Goal: Information Seeking & Learning: Learn about a topic

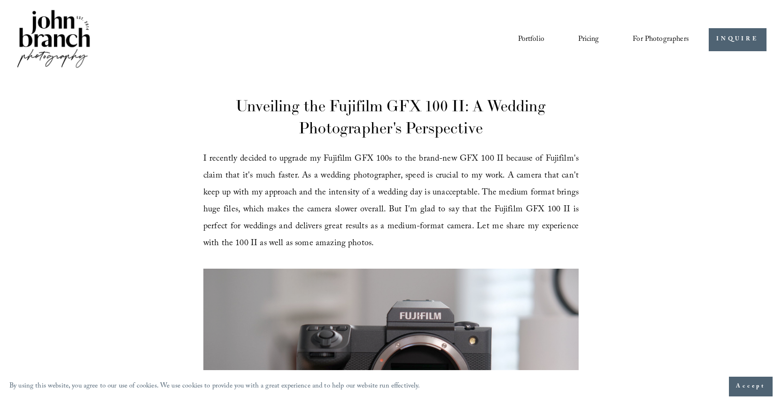
scroll to position [80, 0]
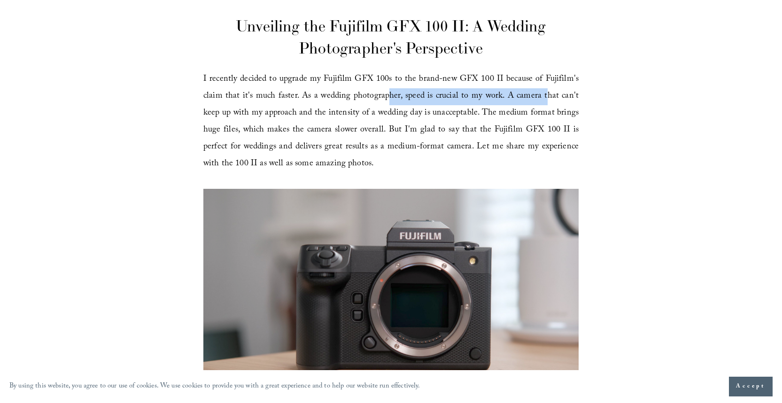
drag, startPoint x: 388, startPoint y: 91, endPoint x: 532, endPoint y: 97, distance: 143.9
click at [547, 97] on span "I recently decided to upgrade my Fujifilm GFX 100s to the brand-new GFX 100 II …" at bounding box center [390, 121] width 375 height 99
click at [527, 97] on span "I recently decided to upgrade my Fujifilm GFX 100s to the brand-new GFX 100 II …" at bounding box center [390, 121] width 375 height 99
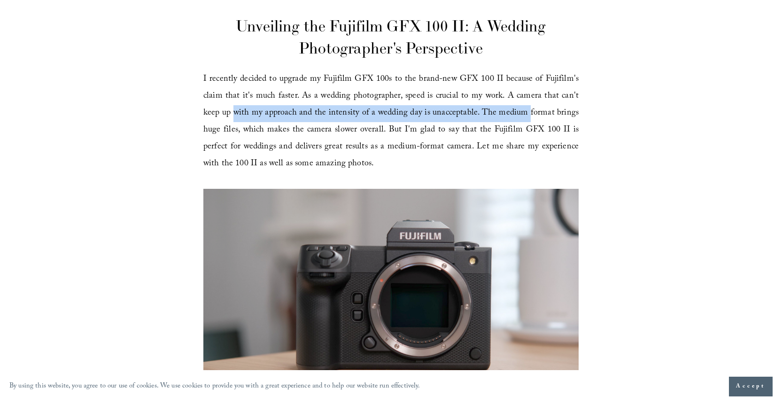
drag, startPoint x: 235, startPoint y: 118, endPoint x: 531, endPoint y: 121, distance: 295.6
click at [531, 121] on p "I recently decided to upgrade my Fujifilm GFX 100s to the brand-new GFX 100 II …" at bounding box center [390, 122] width 375 height 102
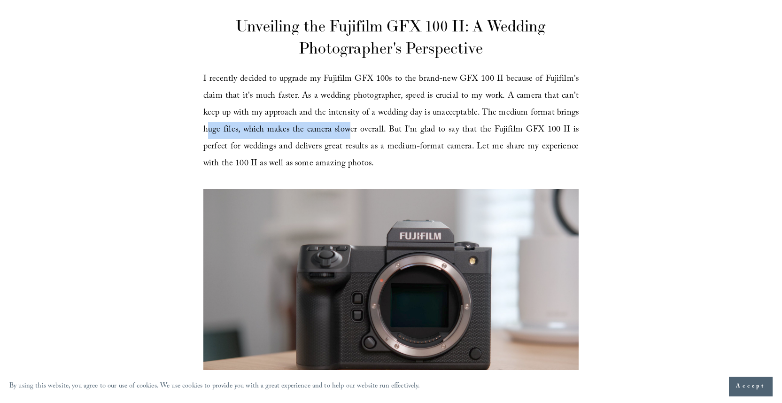
drag, startPoint x: 206, startPoint y: 129, endPoint x: 350, endPoint y: 132, distance: 143.4
click at [350, 132] on span "I recently decided to upgrade my Fujifilm GFX 100s to the brand-new GFX 100 II …" at bounding box center [390, 121] width 375 height 99
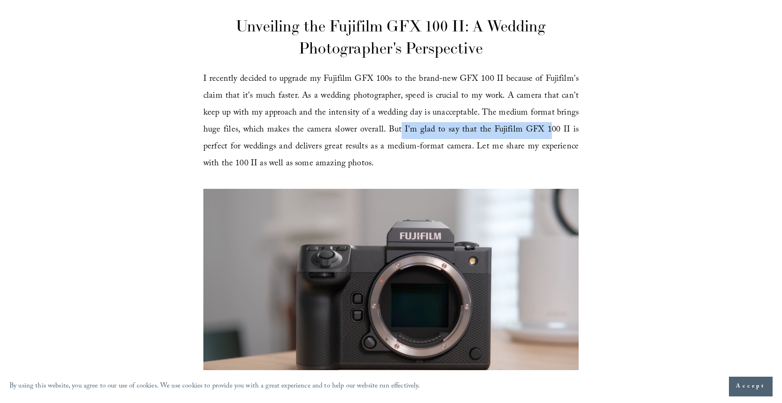
drag, startPoint x: 405, startPoint y: 131, endPoint x: 551, endPoint y: 131, distance: 146.6
click at [551, 131] on span "I recently decided to upgrade my Fujifilm GFX 100s to the brand-new GFX 100 II …" at bounding box center [390, 121] width 375 height 99
click at [548, 131] on span "I recently decided to upgrade my Fujifilm GFX 100s to the brand-new GFX 100 II …" at bounding box center [390, 121] width 375 height 99
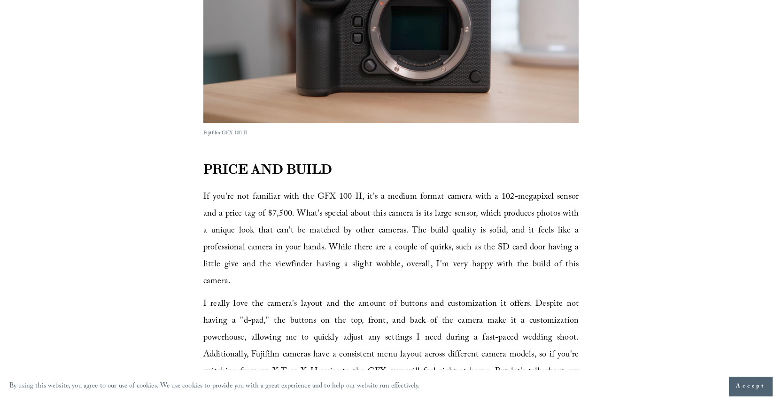
scroll to position [460, 0]
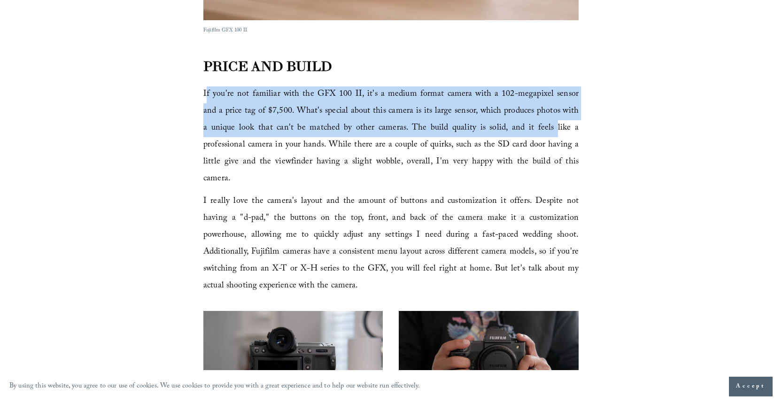
drag, startPoint x: 210, startPoint y: 98, endPoint x: 516, endPoint y: 131, distance: 308.2
click at [516, 131] on span "If you're not familiar with the GFX 100 II, it's a medium format camera with a …" at bounding box center [390, 136] width 375 height 99
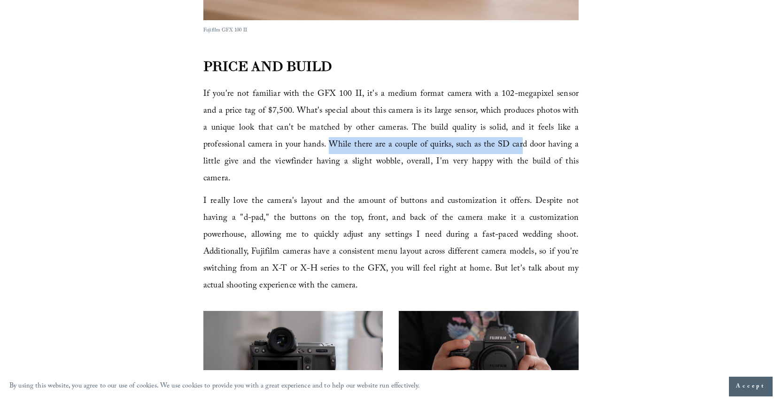
drag, startPoint x: 286, startPoint y: 141, endPoint x: 476, endPoint y: 145, distance: 189.9
click at [476, 145] on span "If you're not familiar with the GFX 100 II, it's a medium format camera with a …" at bounding box center [390, 136] width 375 height 99
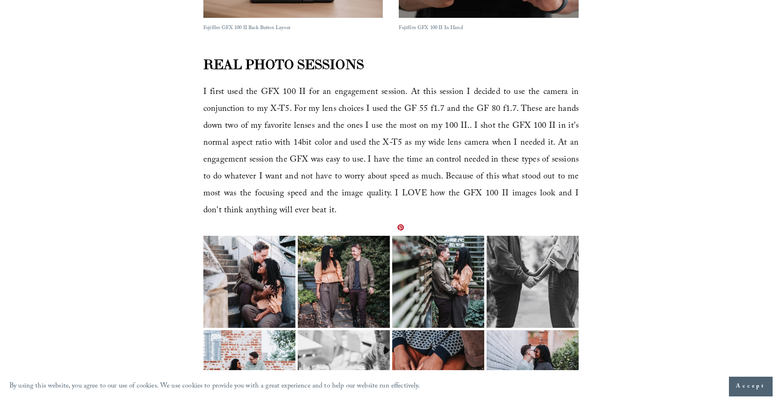
scroll to position [899, 0]
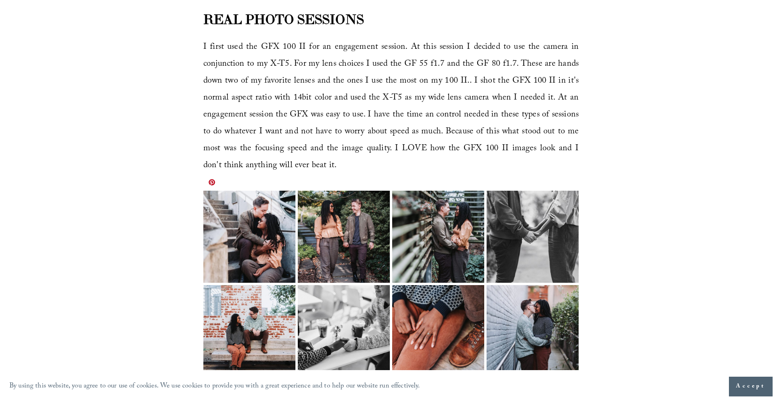
click at [252, 225] on img at bounding box center [249, 237] width 138 height 92
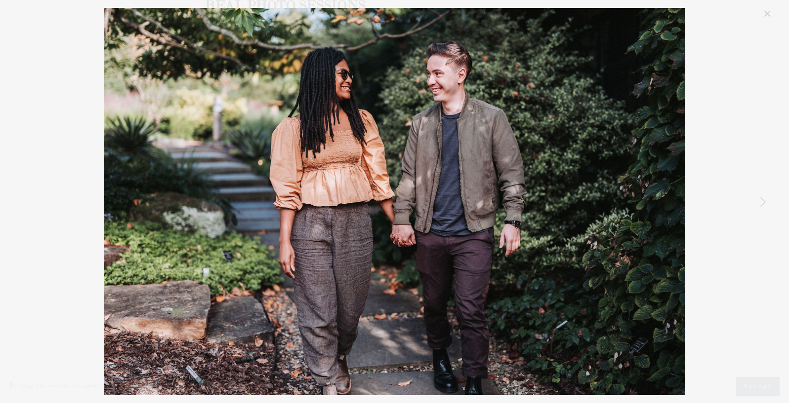
click at [767, 12] on link "Close" at bounding box center [767, 13] width 11 height 11
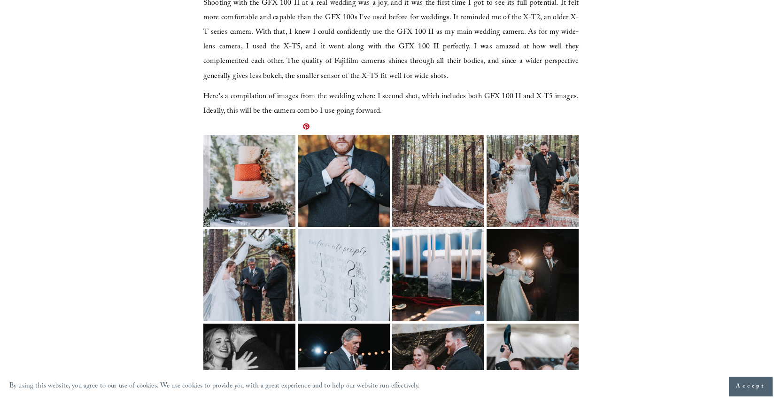
scroll to position [1370, 0]
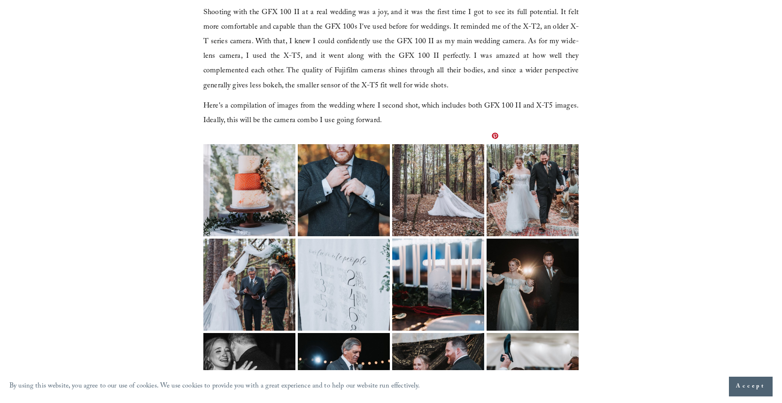
click at [548, 185] on img at bounding box center [533, 190] width 138 height 92
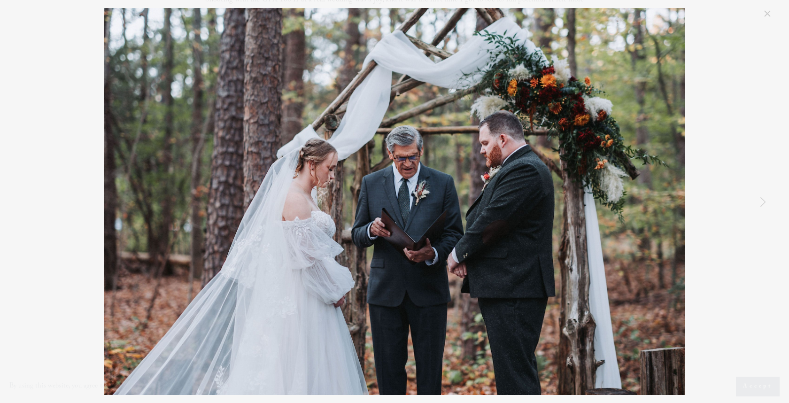
click at [766, 19] on link "Close" at bounding box center [767, 13] width 11 height 11
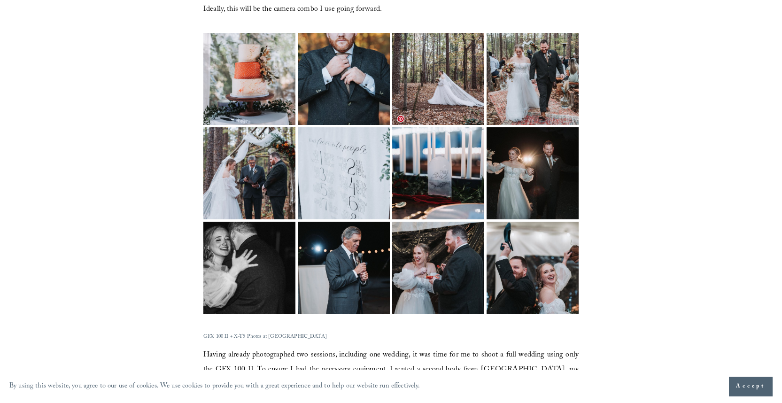
scroll to position [1664, 0]
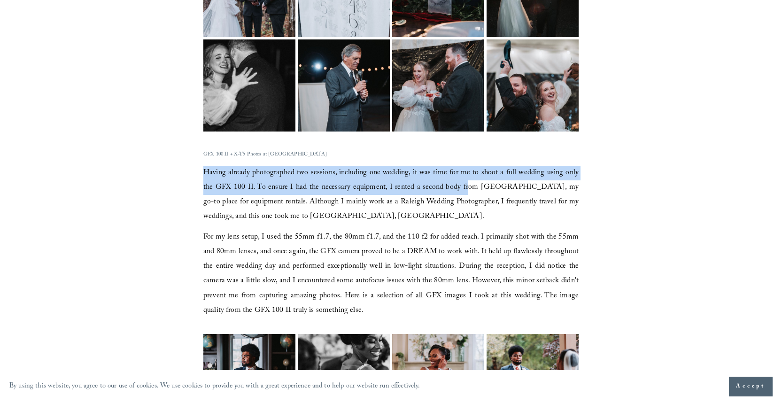
drag, startPoint x: 219, startPoint y: 153, endPoint x: 461, endPoint y: 175, distance: 243.0
click at [461, 175] on span "Having already photographed two sessions, including one wedding, it was time fo…" at bounding box center [390, 195] width 375 height 57
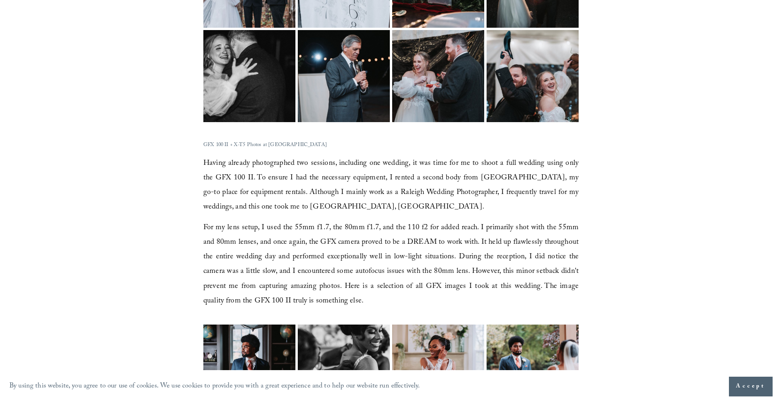
scroll to position [1674, 0]
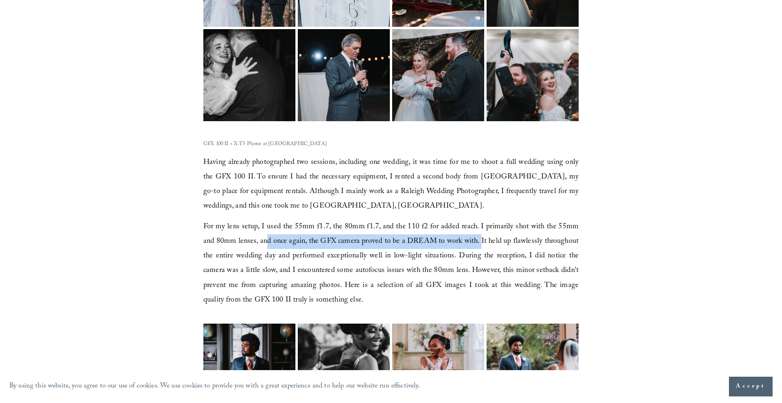
drag, startPoint x: 268, startPoint y: 225, endPoint x: 484, endPoint y: 225, distance: 216.2
click at [484, 225] on span "For my lens setup, I used the 55mm f1.7, the 80mm f1.7, and the 110 f2 for adde…" at bounding box center [390, 264] width 375 height 86
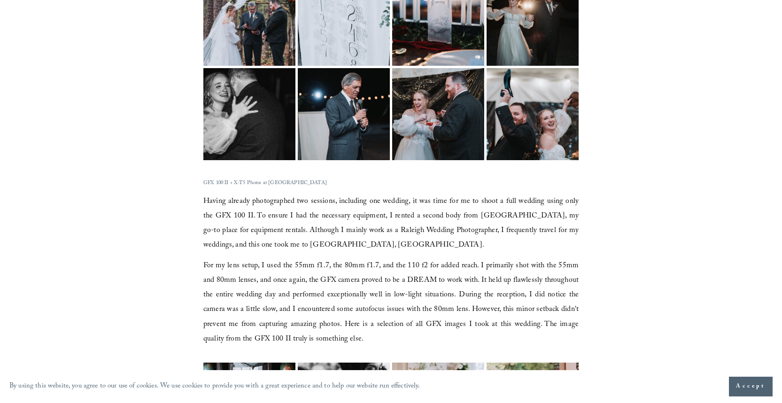
scroll to position [1580, 0]
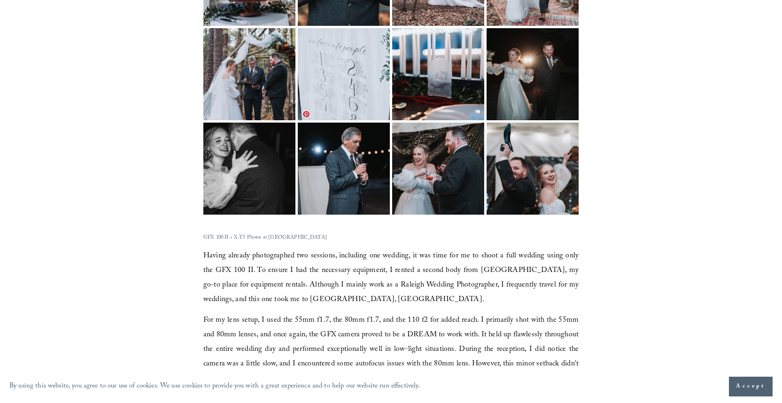
click at [361, 171] on img at bounding box center [344, 169] width 138 height 92
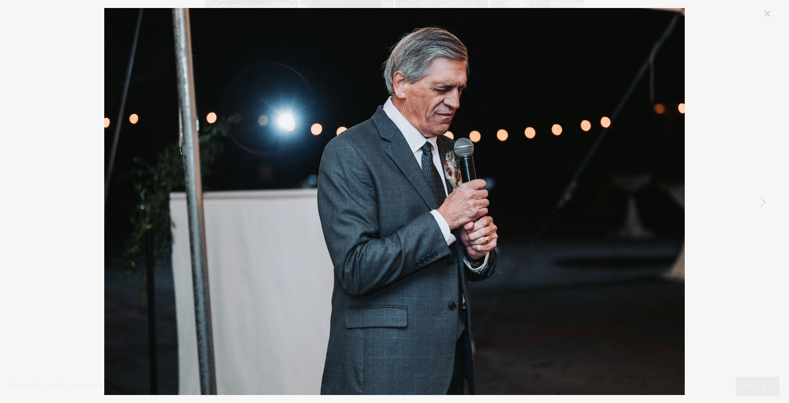
click at [737, 167] on div "Timberlake Earth Sanctuary Wedding Photography" at bounding box center [395, 201] width 758 height 387
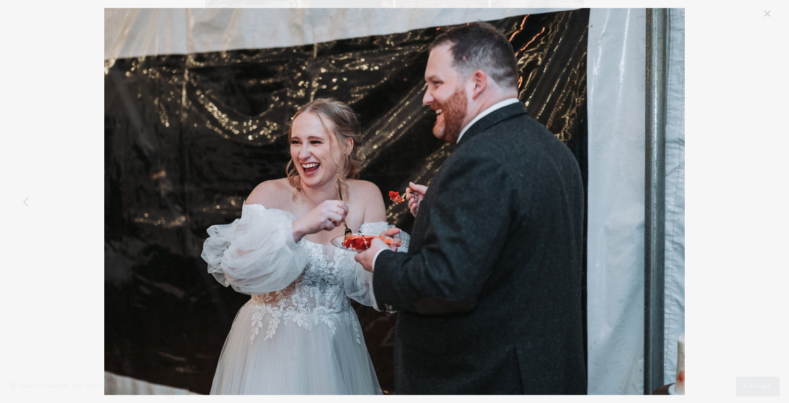
click at [90, 74] on div "Timberlake Earth Sanctuary Wedding Photography" at bounding box center [395, 201] width 758 height 387
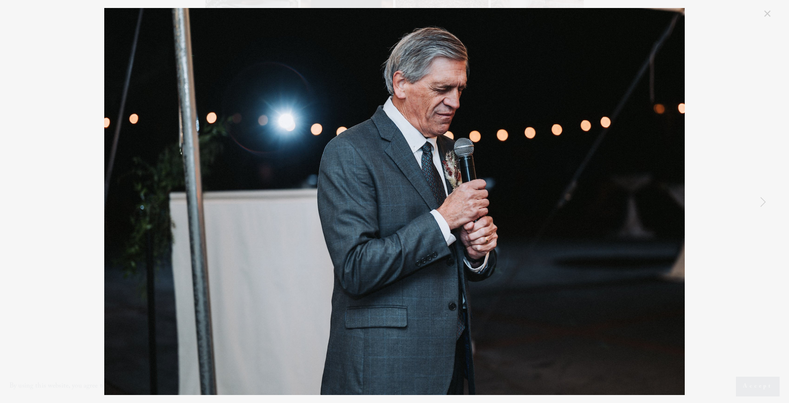
click at [765, 15] on link "Close" at bounding box center [767, 13] width 11 height 11
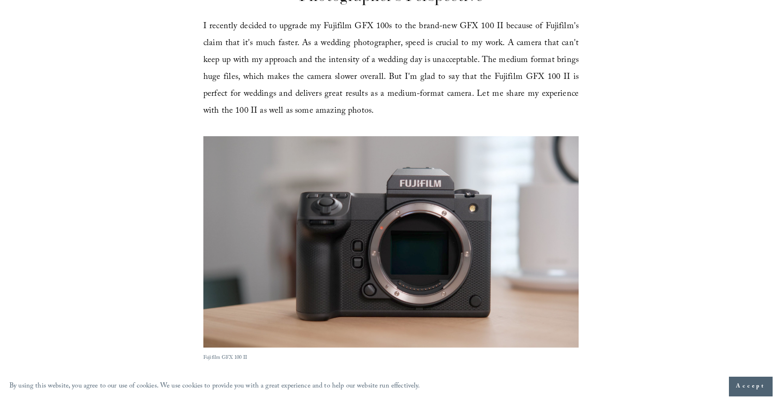
scroll to position [0, 0]
